Goal: Task Accomplishment & Management: Manage account settings

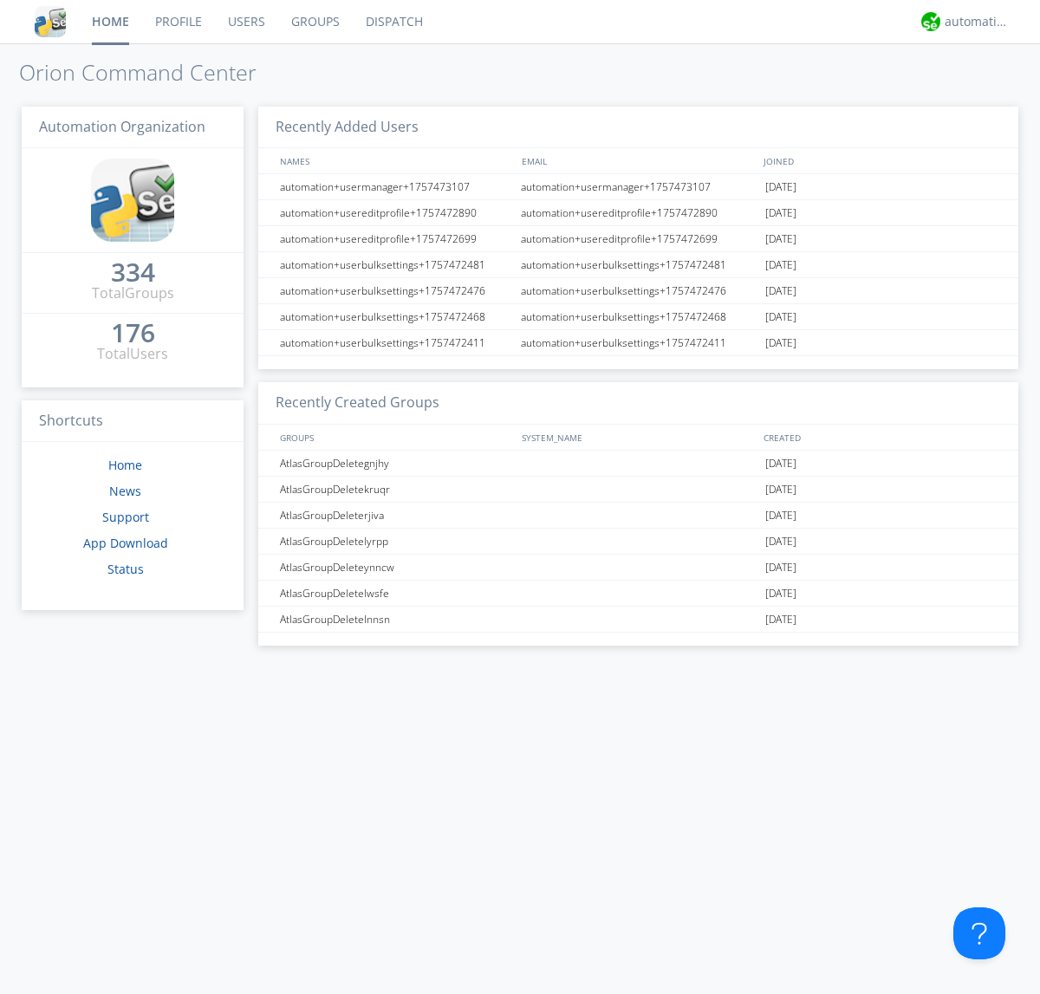
click at [314, 22] on link "Groups" at bounding box center [315, 21] width 75 height 43
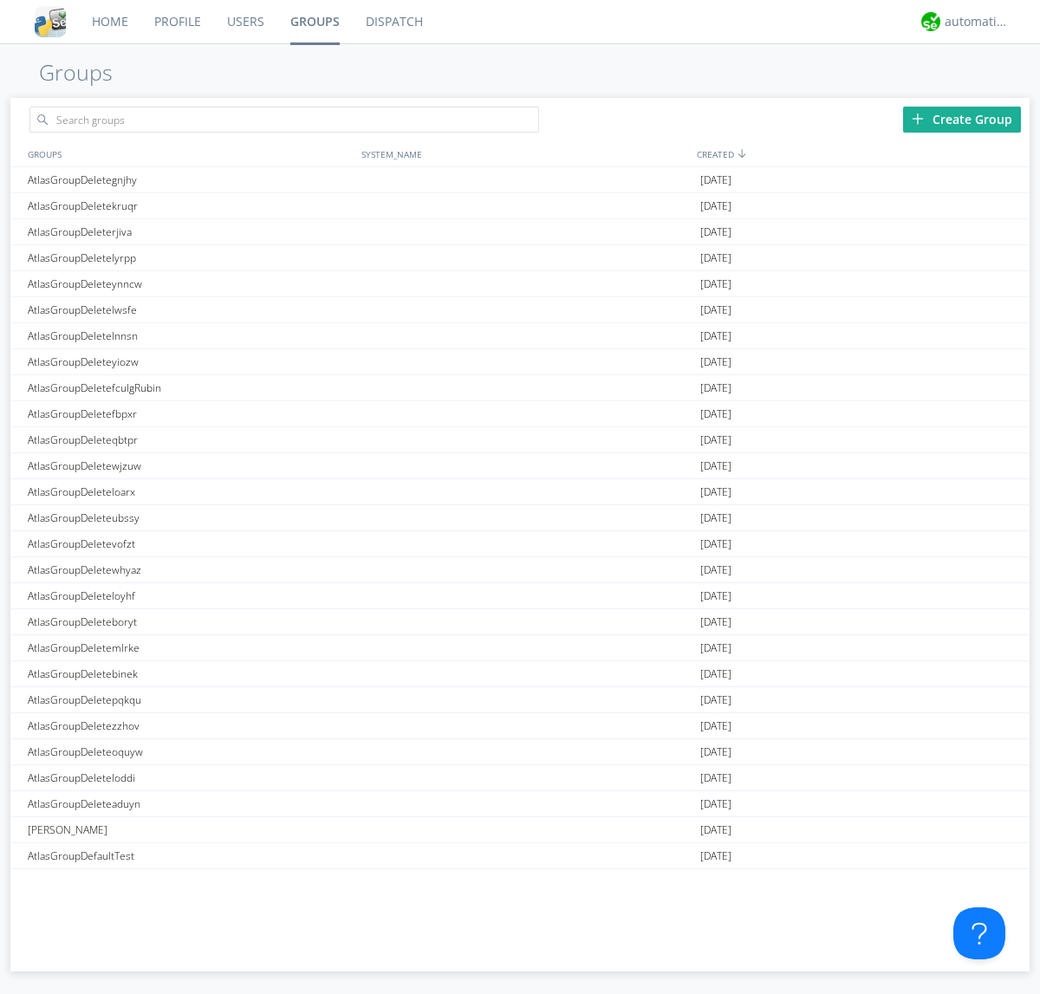
click at [962, 119] on div "Create Group" at bounding box center [962, 120] width 118 height 26
click at [314, 22] on link "Groups" at bounding box center [314, 21] width 75 height 43
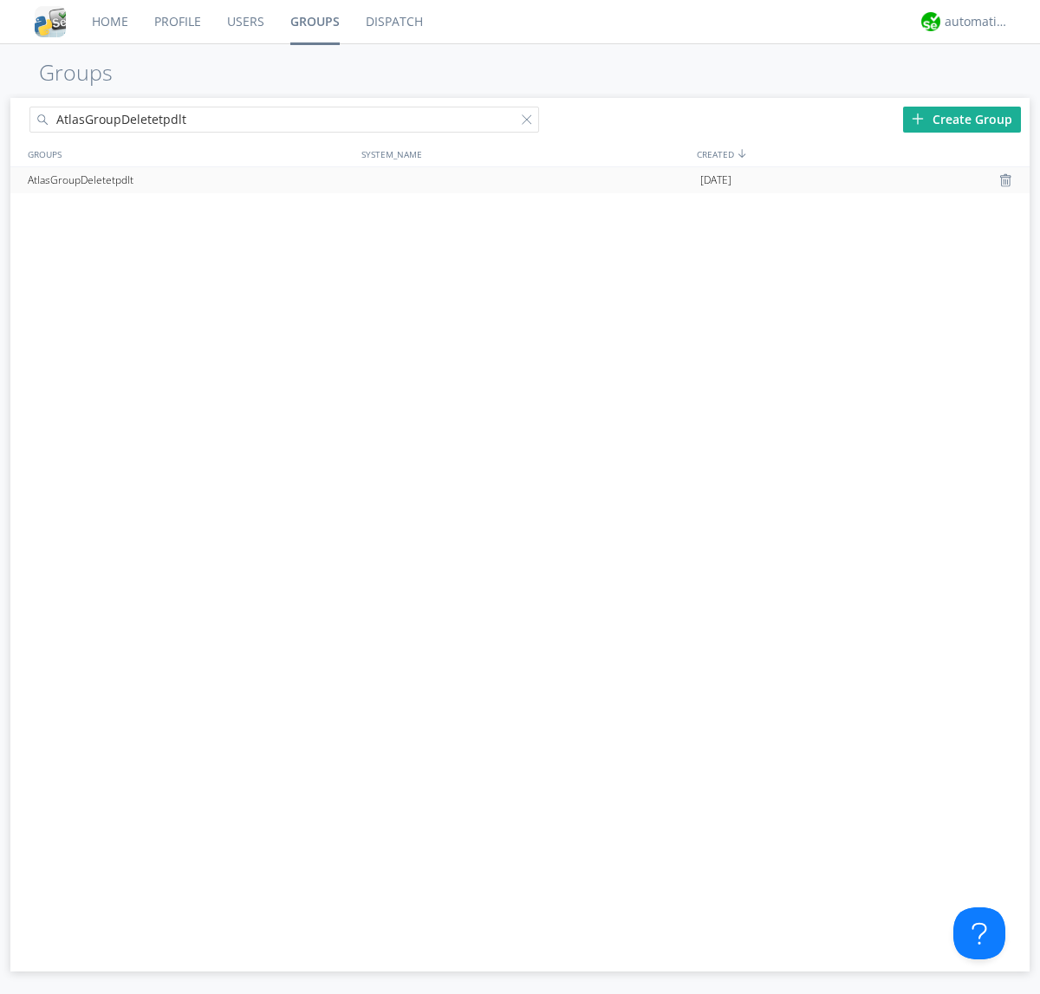
type input "AtlasGroupDeletetpdlt"
click at [1007, 180] on div at bounding box center [1008, 180] width 17 height 14
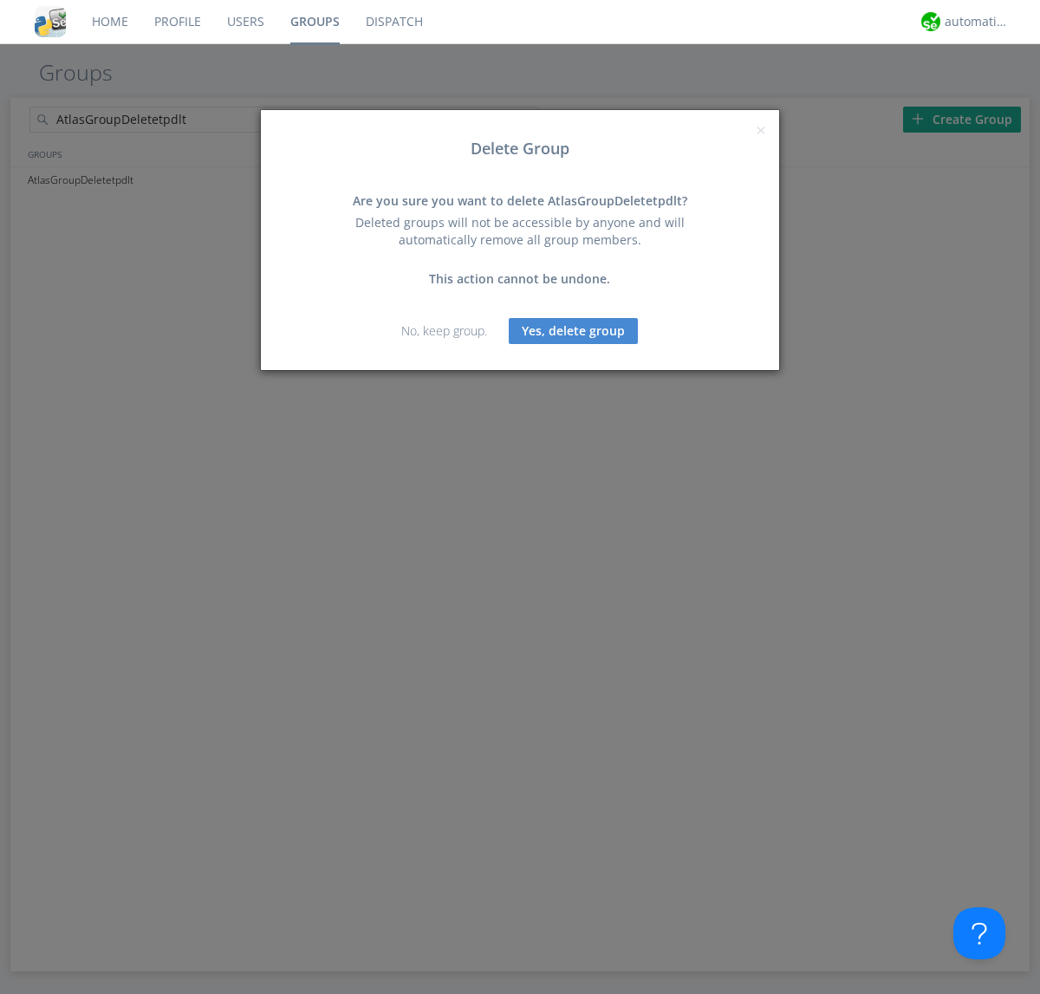
click at [574, 330] on button "Yes, delete group" at bounding box center [573, 331] width 129 height 26
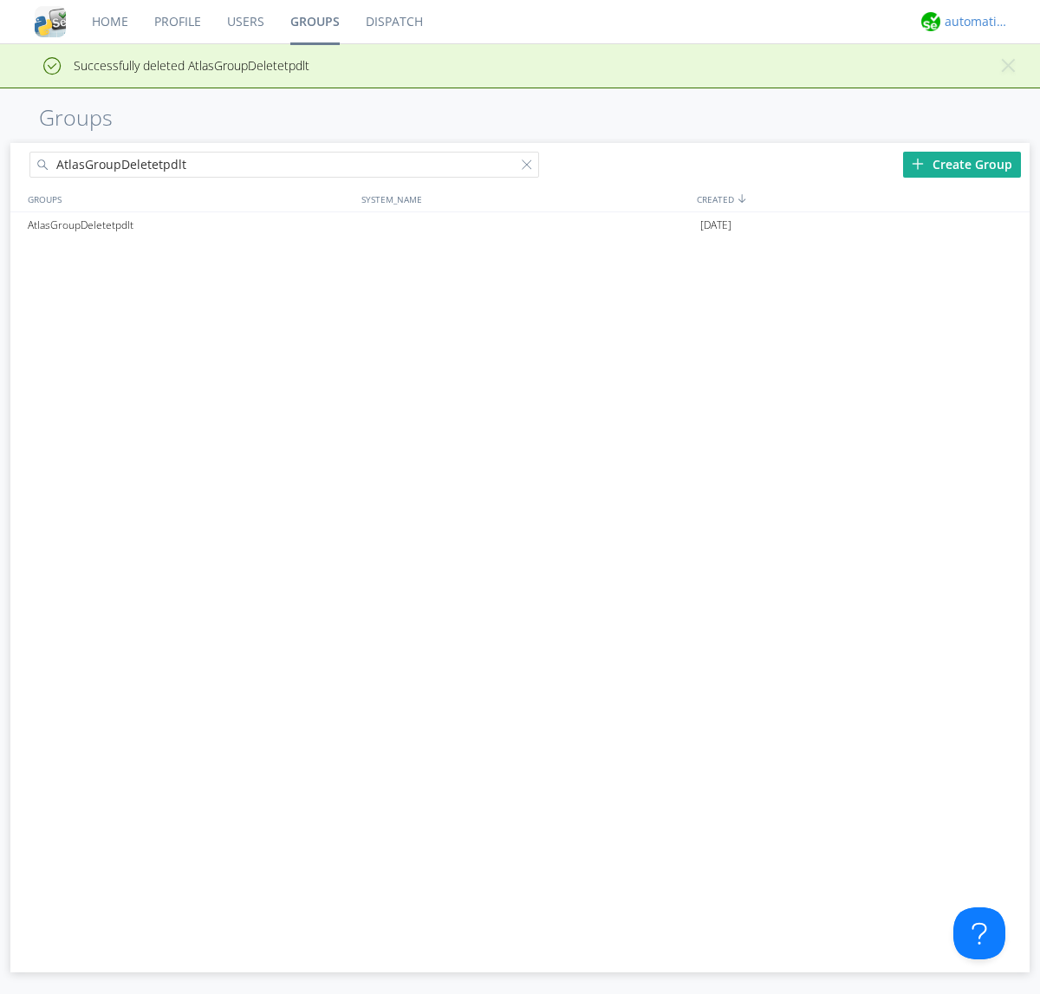
click at [973, 22] on div "automation+atlas" at bounding box center [977, 21] width 65 height 17
